Goal: Information Seeking & Learning: Learn about a topic

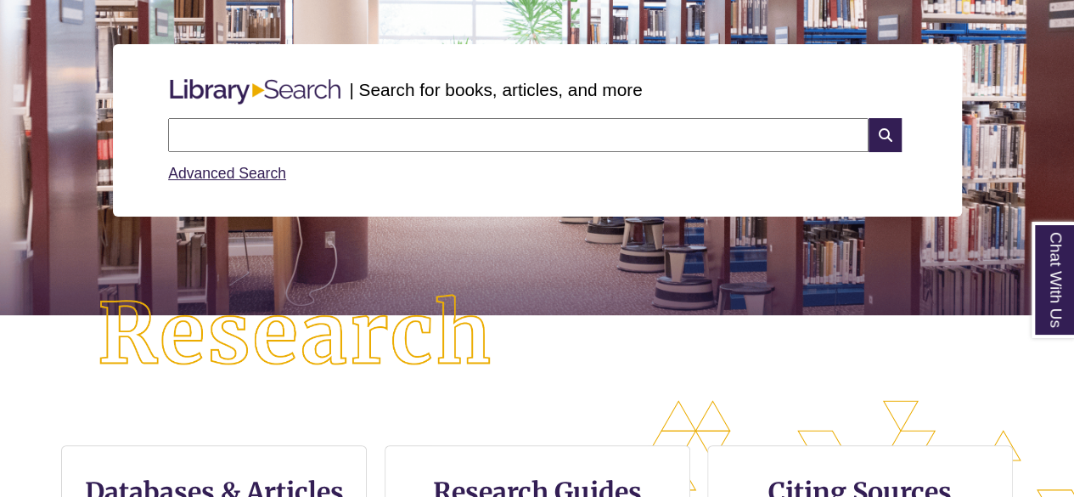
scroll to position [180, 0]
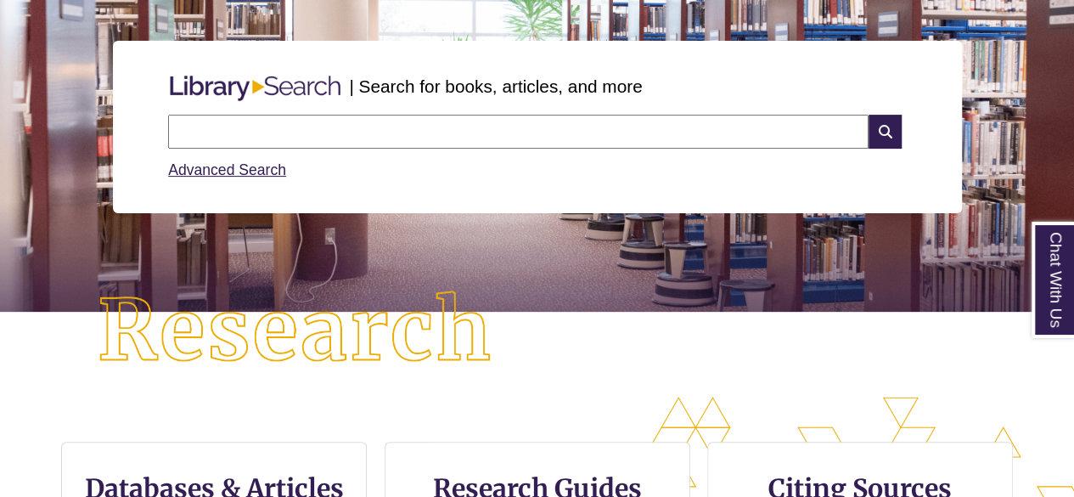
click at [496, 130] on input "text" at bounding box center [518, 132] width 700 height 34
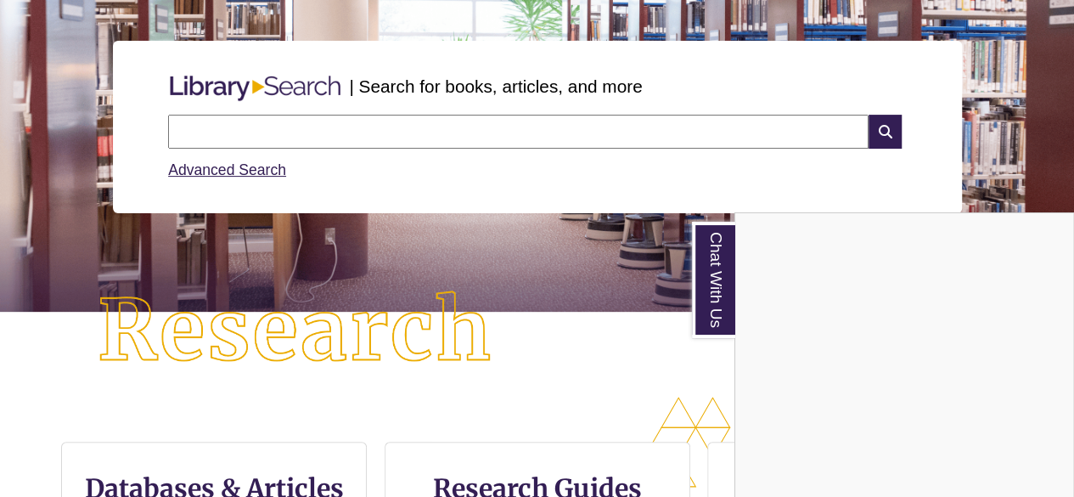
click at [514, 142] on div "Chat With Us" at bounding box center [537, 248] width 1074 height 497
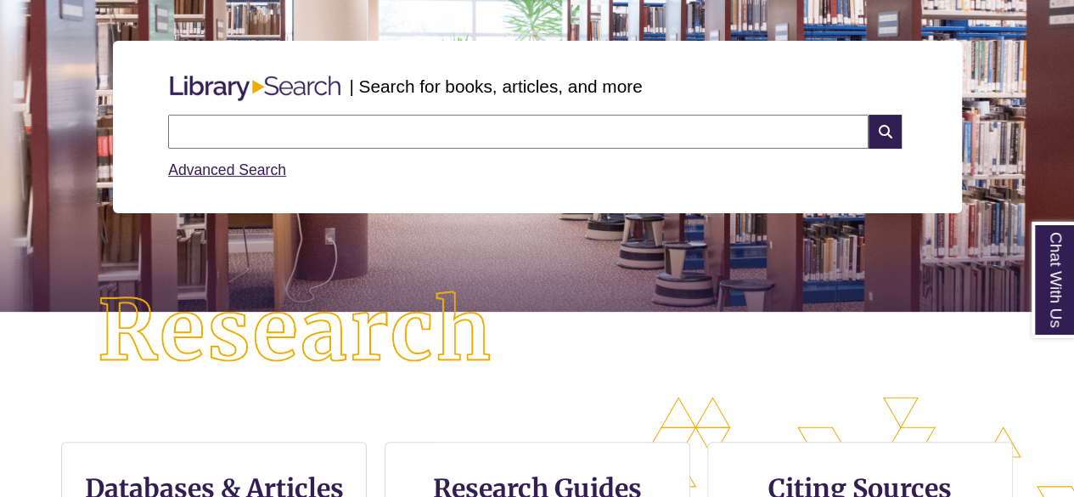
click at [508, 137] on input "text" at bounding box center [518, 132] width 700 height 34
type input "**********"
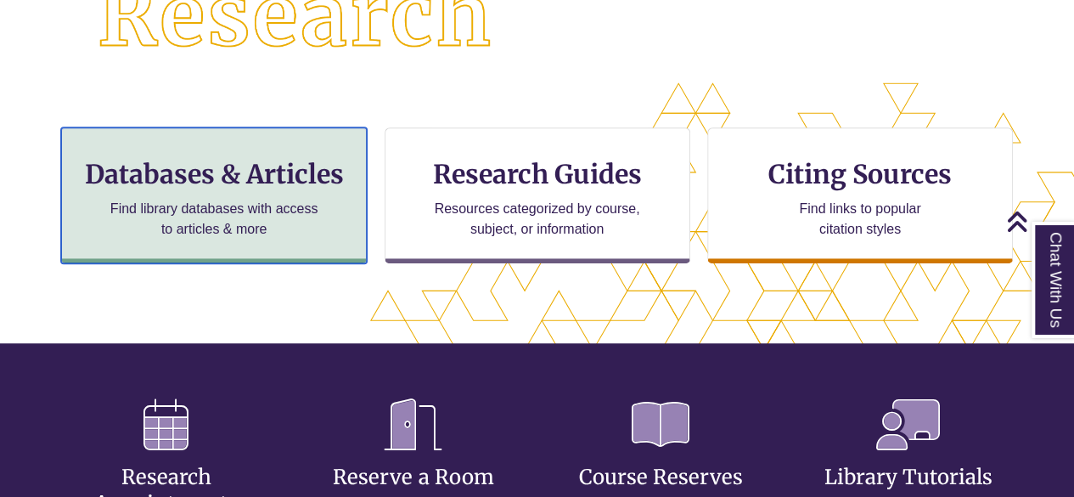
click at [248, 172] on h3 "Databases & Articles" at bounding box center [214, 174] width 277 height 32
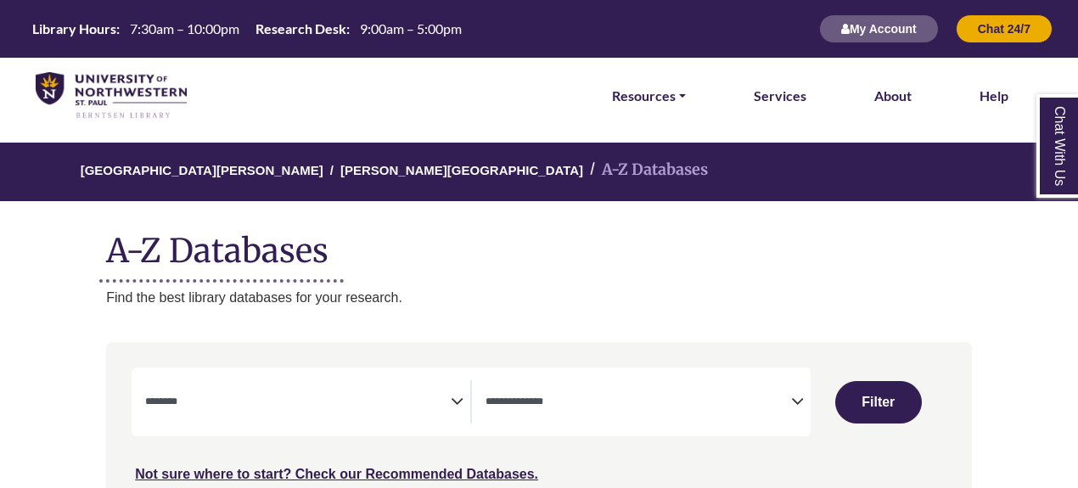
select select "Database Subject Filter"
select select "Database Types Filter"
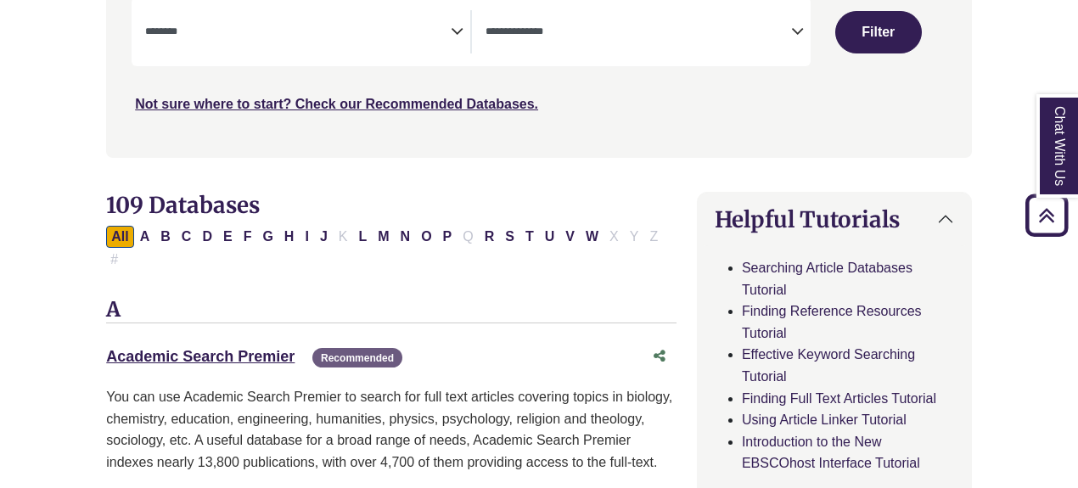
scroll to position [383, 0]
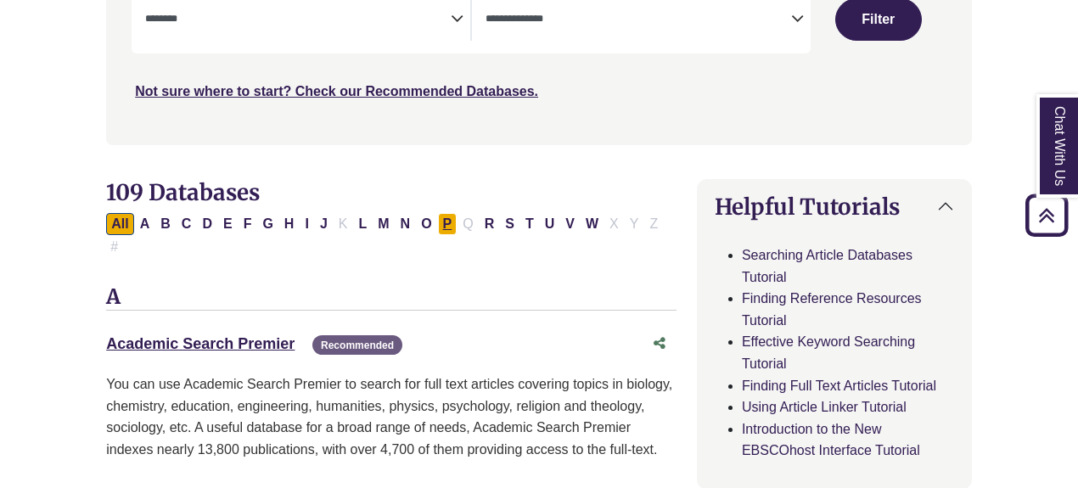
click at [438, 220] on button "P" at bounding box center [448, 224] width 20 height 22
select select "Database Subject Filter"
select select "Database Types Filter"
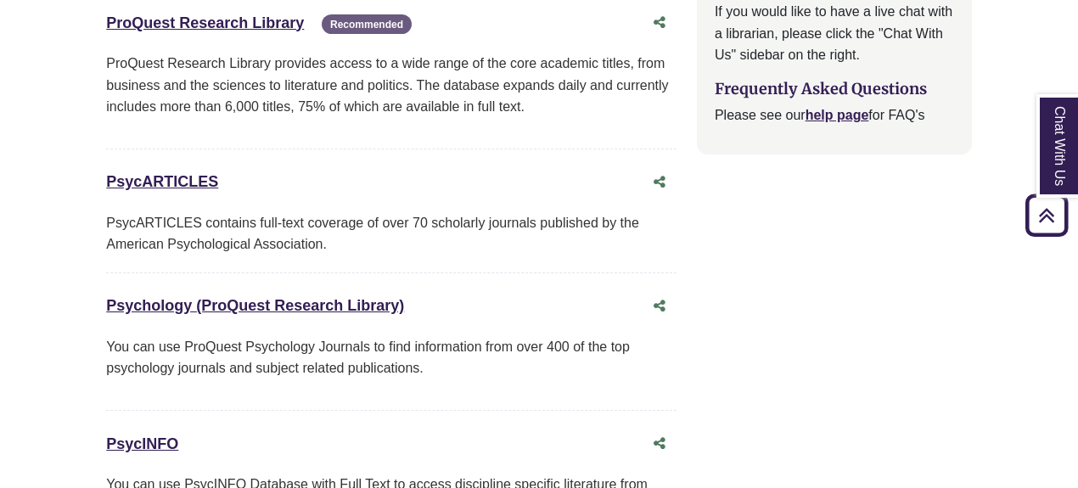
scroll to position [2193, 0]
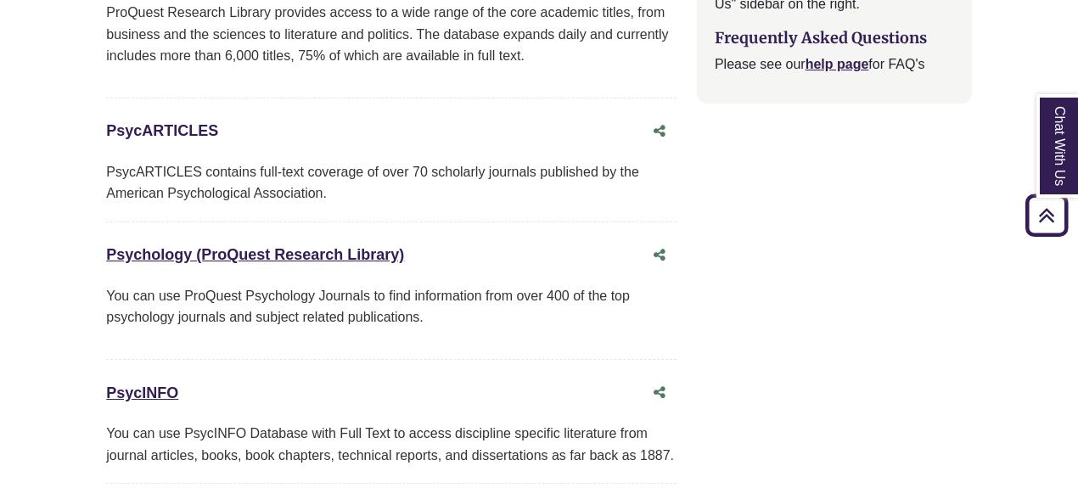
click at [168, 122] on link "PsycARTICLES This link opens in a new window" at bounding box center [162, 130] width 112 height 17
